Goal: Task Accomplishment & Management: Use online tool/utility

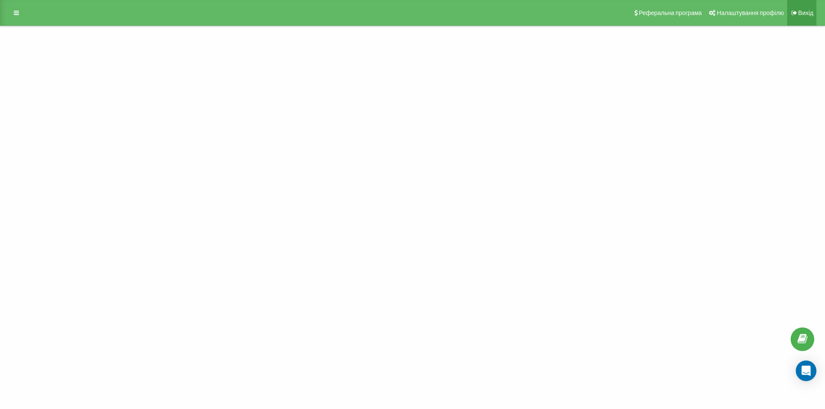
click at [806, 11] on font "Вихід" at bounding box center [805, 12] width 15 height 7
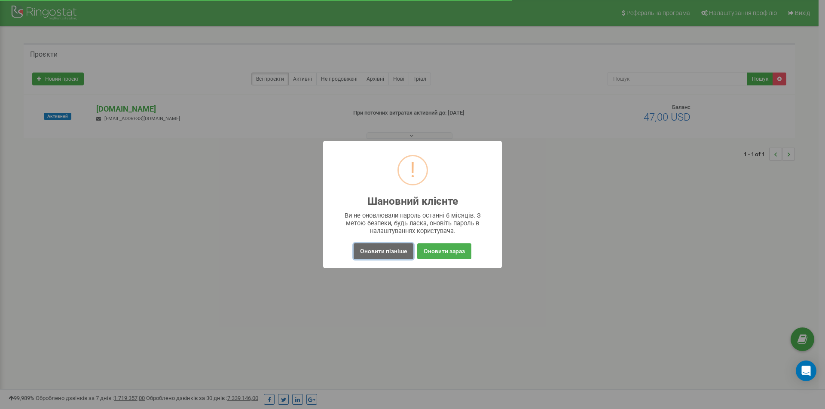
click at [395, 256] on button "Оновити пізніше" at bounding box center [384, 252] width 60 height 16
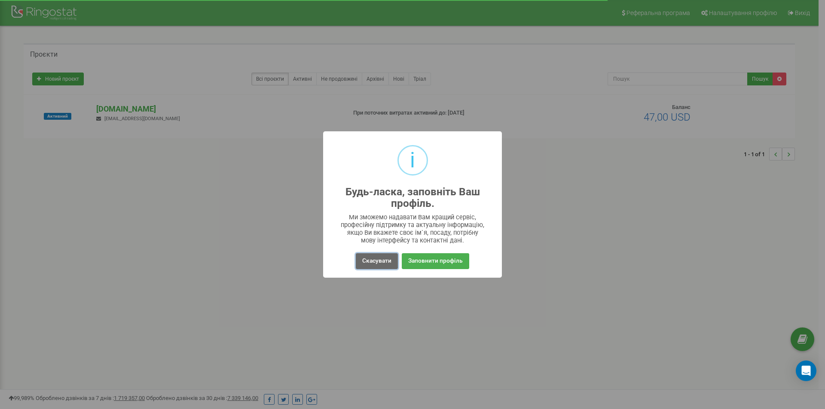
click at [385, 264] on button "Скасувати" at bounding box center [377, 261] width 42 height 16
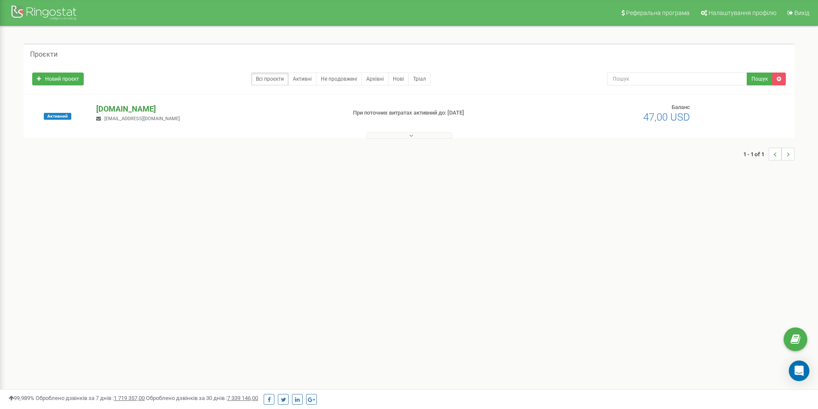
click at [125, 109] on p "[DOMAIN_NAME]" at bounding box center [217, 109] width 243 height 11
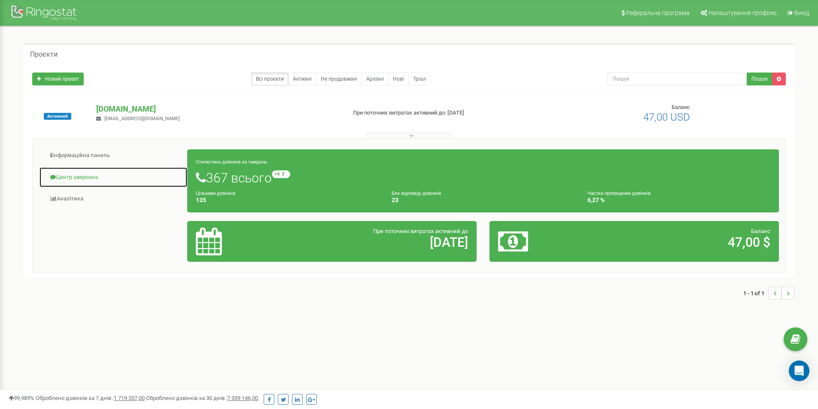
click at [95, 174] on link "Центр звернень" at bounding box center [113, 177] width 149 height 21
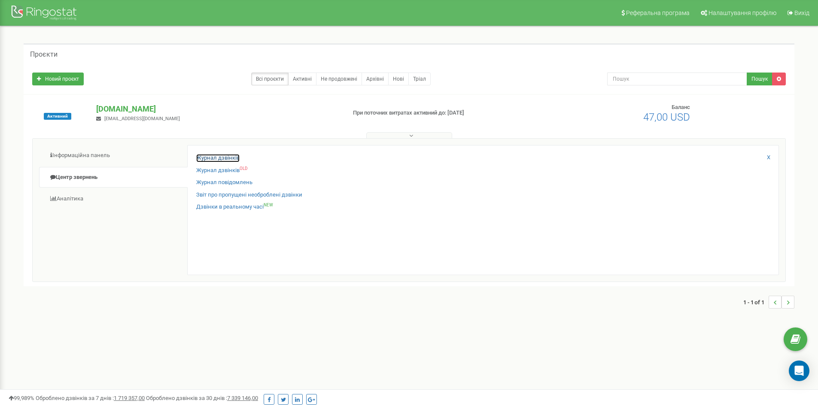
click at [225, 156] on link "Журнал дзвінків" at bounding box center [217, 158] width 43 height 8
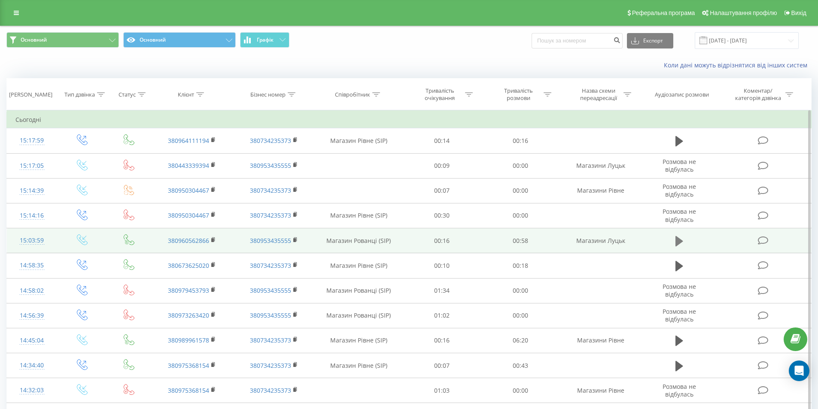
click at [678, 243] on icon at bounding box center [680, 241] width 8 height 10
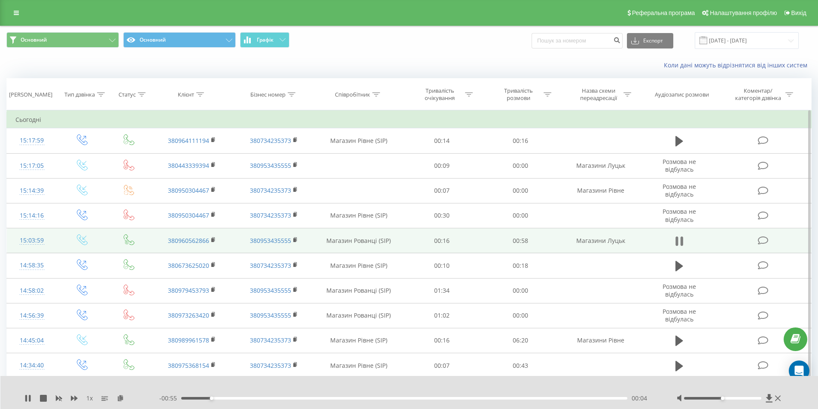
click at [683, 242] on icon at bounding box center [682, 241] width 3 height 9
click at [683, 241] on icon at bounding box center [680, 241] width 8 height 10
click at [682, 241] on icon at bounding box center [682, 241] width 3 height 9
click at [214, 242] on icon at bounding box center [213, 240] width 5 height 6
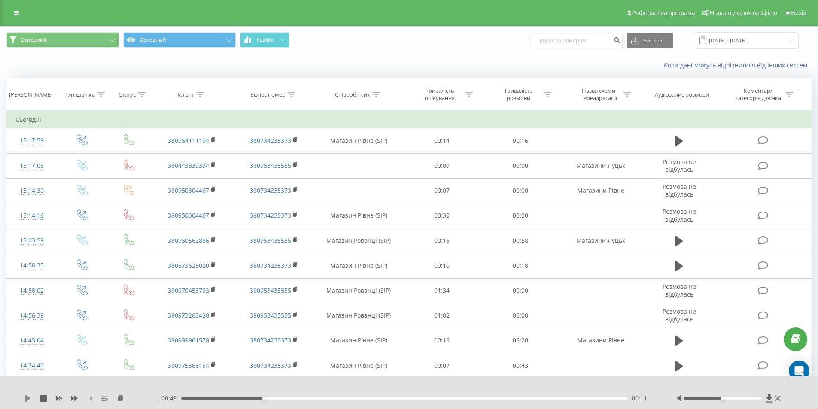
click at [30, 400] on icon at bounding box center [27, 398] width 7 height 7
click at [26, 398] on icon at bounding box center [26, 398] width 2 height 7
